Goal: Find specific page/section: Find specific page/section

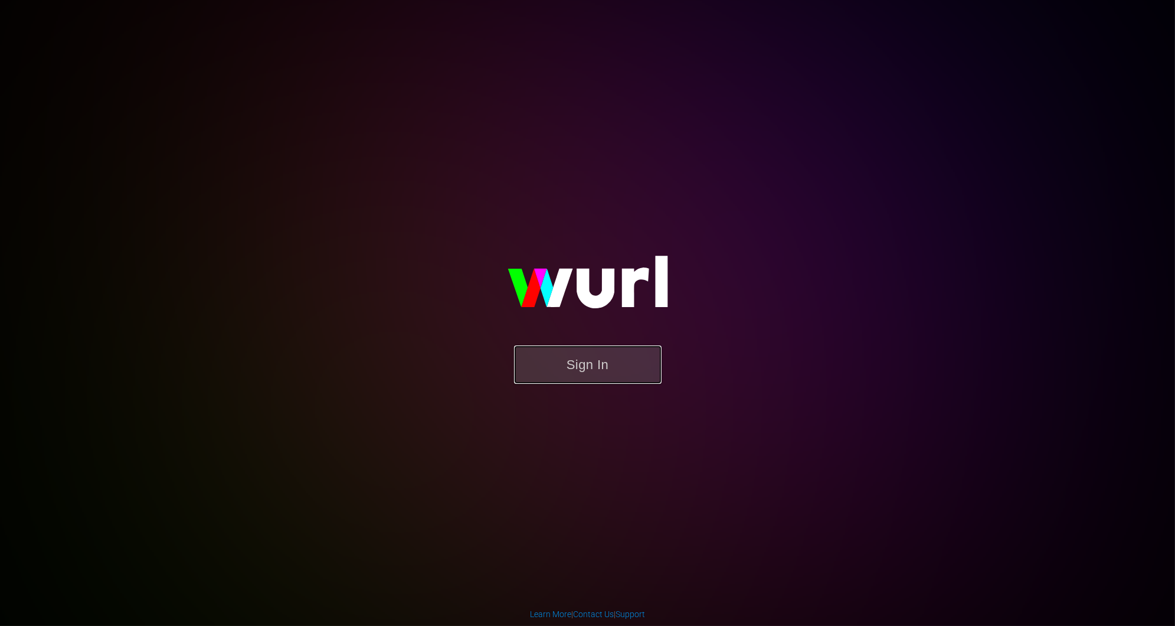
click at [619, 367] on button "Sign In" at bounding box center [588, 364] width 148 height 38
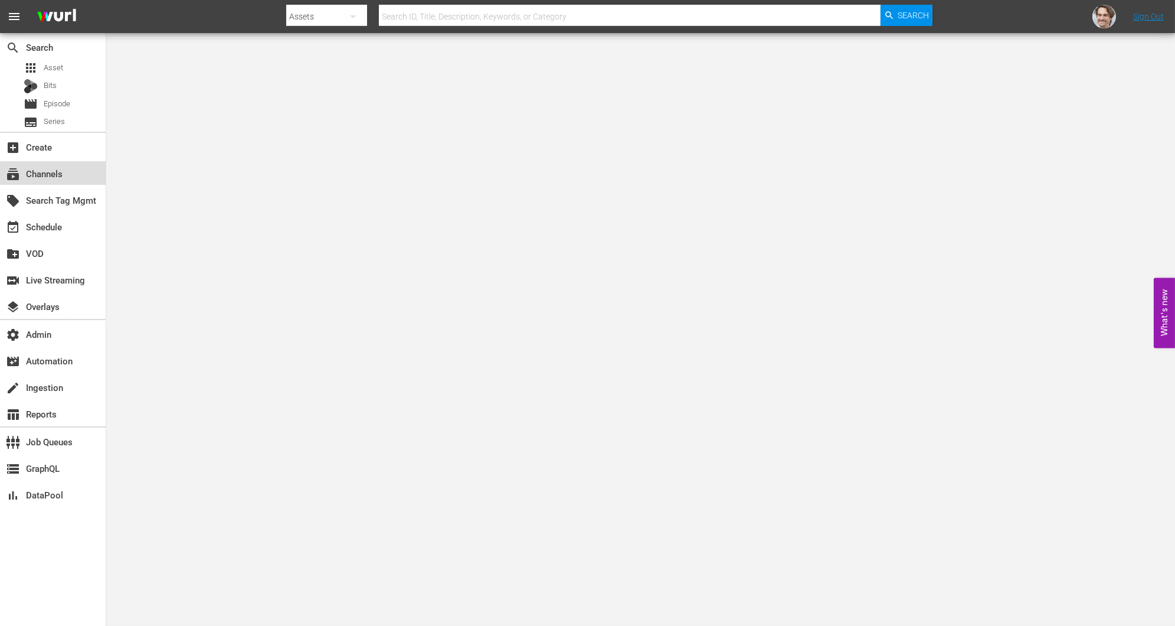
click at [37, 172] on div "subscriptions Channels" at bounding box center [33, 171] width 66 height 11
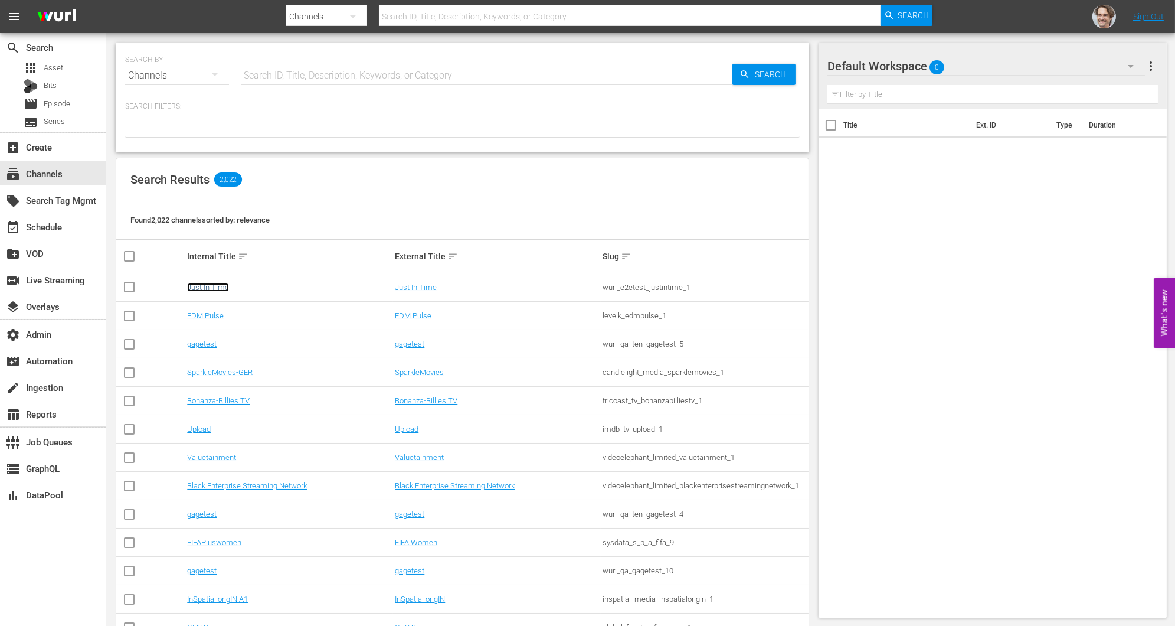
click at [219, 283] on link "Just In Time" at bounding box center [208, 287] width 42 height 9
